Goal: Information Seeking & Learning: Learn about a topic

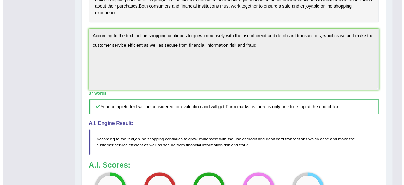
scroll to position [194, 0]
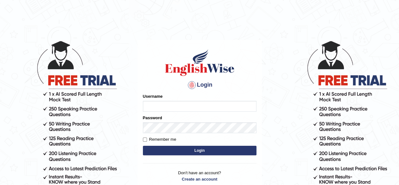
type input "pavithragowda"
click at [236, 153] on button "Login" at bounding box center [200, 149] width 114 height 9
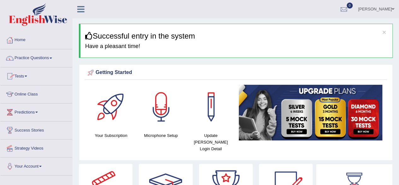
click at [48, 60] on link "Practice Questions" at bounding box center [36, 57] width 72 height 16
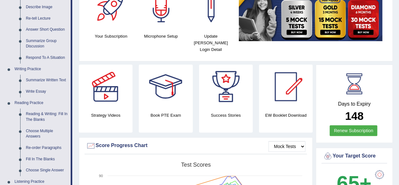
scroll to position [91, 0]
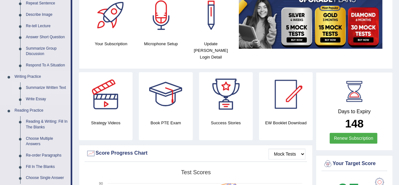
click at [47, 87] on link "Summarize Written Text" at bounding box center [47, 87] width 48 height 11
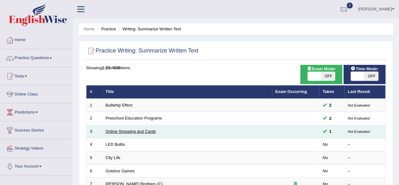
click at [119, 131] on link "Online Shopping and Cards" at bounding box center [131, 131] width 50 height 5
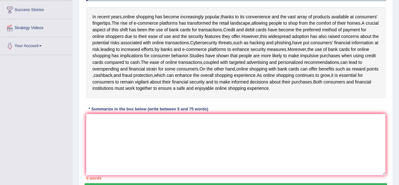
scroll to position [126, 0]
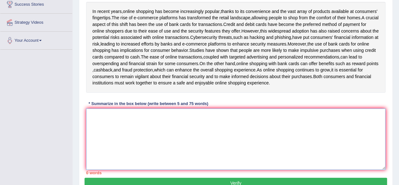
click at [100, 122] on textarea at bounding box center [235, 138] width 299 height 61
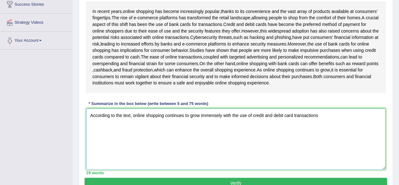
click at [322, 121] on textarea "According to the text, online shopping continues to grow immensely with the use…" at bounding box center [235, 138] width 299 height 61
click at [329, 123] on textarea "According to the text, online shopping continues to grow immensely with the use…" at bounding box center [235, 138] width 299 height 61
click at [120, 134] on textarea "According to the text, online shopping continues to grow immensely with the use…" at bounding box center [235, 138] width 299 height 61
click at [121, 129] on textarea "According to the text, online shopping continues to grow immensely with the use…" at bounding box center [235, 138] width 299 height 61
click at [136, 130] on textarea "According to the text, online shopping continues to grow immensely with the use…" at bounding box center [235, 138] width 299 height 61
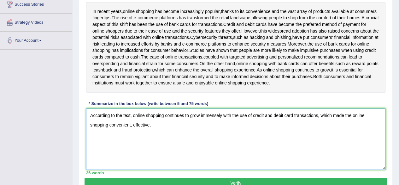
click at [153, 130] on textarea "According to the text, online shopping continues to grow immensely with the use…" at bounding box center [235, 138] width 299 height 61
click at [143, 132] on textarea "According to the text, online shopping continues to grow immensely with the use…" at bounding box center [235, 138] width 299 height 61
click at [168, 130] on textarea "According to the text, online shopping continues to grow immensely with the use…" at bounding box center [235, 138] width 299 height 61
click at [148, 131] on textarea "According to the text, online shopping continues to grow immensely with the use…" at bounding box center [235, 138] width 299 height 61
click at [190, 132] on textarea "According to the text, online shopping continues to grow immensely with the use…" at bounding box center [235, 138] width 299 height 61
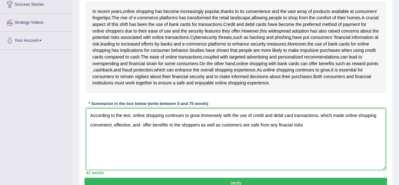
click at [285, 132] on textarea "According to the text, online shopping continues to grow immensely with the use…" at bounding box center [235, 138] width 299 height 61
click at [314, 133] on textarea "According to the text, online shopping continues to grow immensely with the use…" at bounding box center [235, 138] width 299 height 61
click at [353, 131] on textarea "According to the text, online shopping continues to grow immensely with the use…" at bounding box center [235, 138] width 299 height 61
click at [376, 132] on textarea "According to the text, online shopping continues to grow immensely with the use…" at bounding box center [235, 138] width 299 height 61
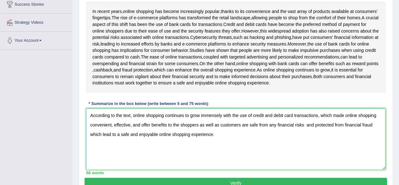
click at [374, 132] on textarea "According to the text, online shopping continues to grow immensely with the use…" at bounding box center [235, 138] width 299 height 61
click at [200, 130] on textarea "According to the text, online shopping continues to grow immensely with the use…" at bounding box center [235, 138] width 299 height 61
click at [198, 131] on textarea "According to the text, online shopping continues to grow immensely with the use…" at bounding box center [235, 138] width 299 height 61
click at [306, 130] on textarea "According to the text, online shopping continues to grow immensely with the use…" at bounding box center [235, 138] width 299 height 61
click at [244, 149] on textarea "According to the text, online shopping continues to grow immensely with the use…" at bounding box center [235, 138] width 299 height 61
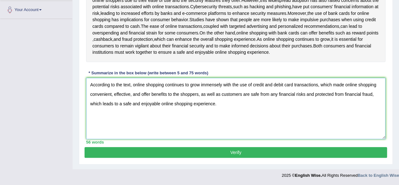
scroll to position [161, 0]
type textarea "According to the text, online shopping continues to grow immensely with the use…"
click at [263, 151] on button "Verify" at bounding box center [236, 152] width 303 height 11
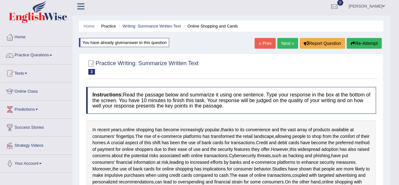
scroll to position [0, 0]
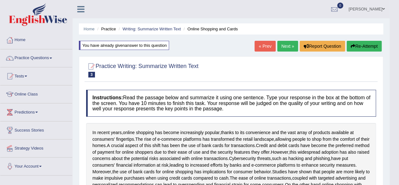
click at [286, 46] on link "Next »" at bounding box center [287, 46] width 21 height 11
